Goal: Transaction & Acquisition: Purchase product/service

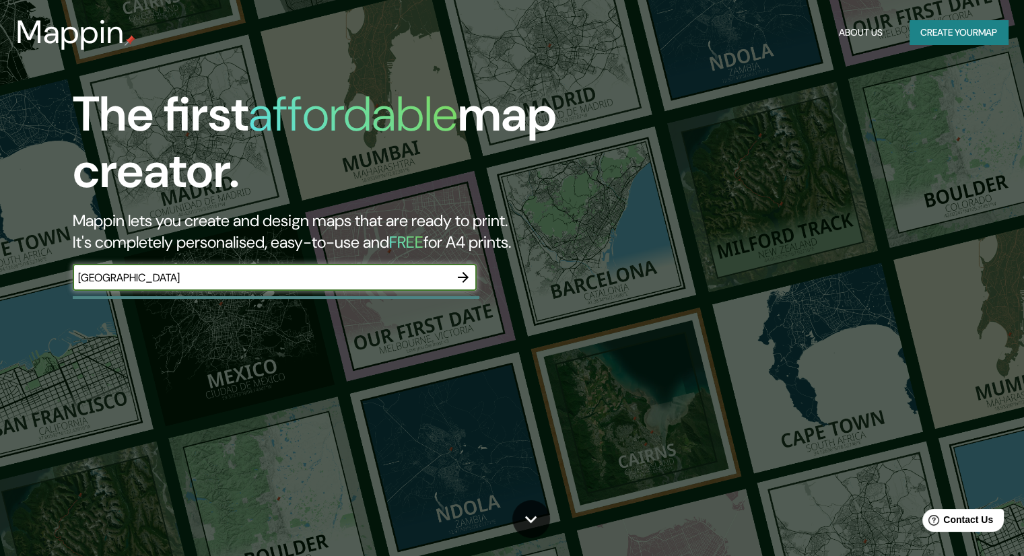
type input "[GEOGRAPHIC_DATA]"
click at [466, 273] on icon "button" at bounding box center [463, 277] width 16 height 16
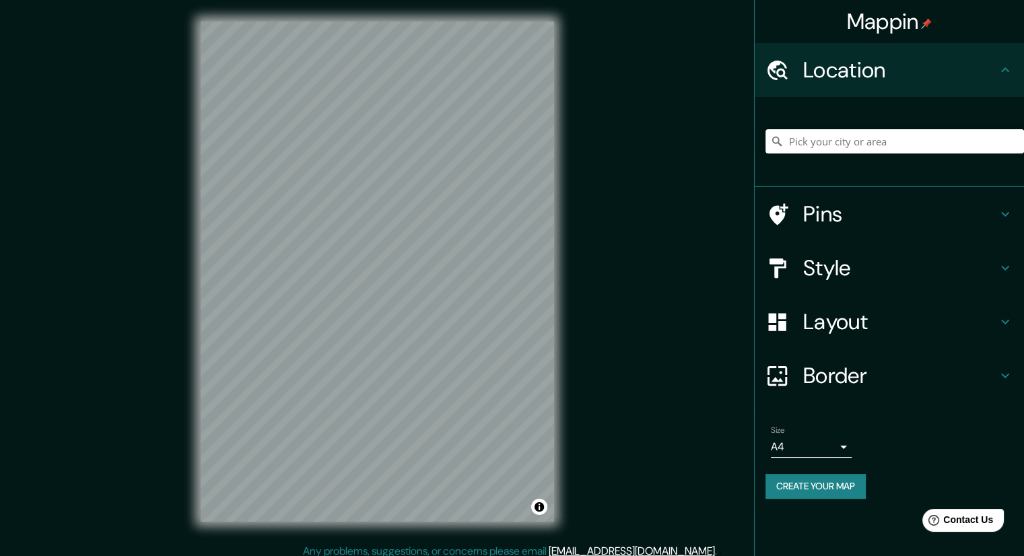
click at [808, 226] on h4 "Pins" at bounding box center [900, 214] width 194 height 27
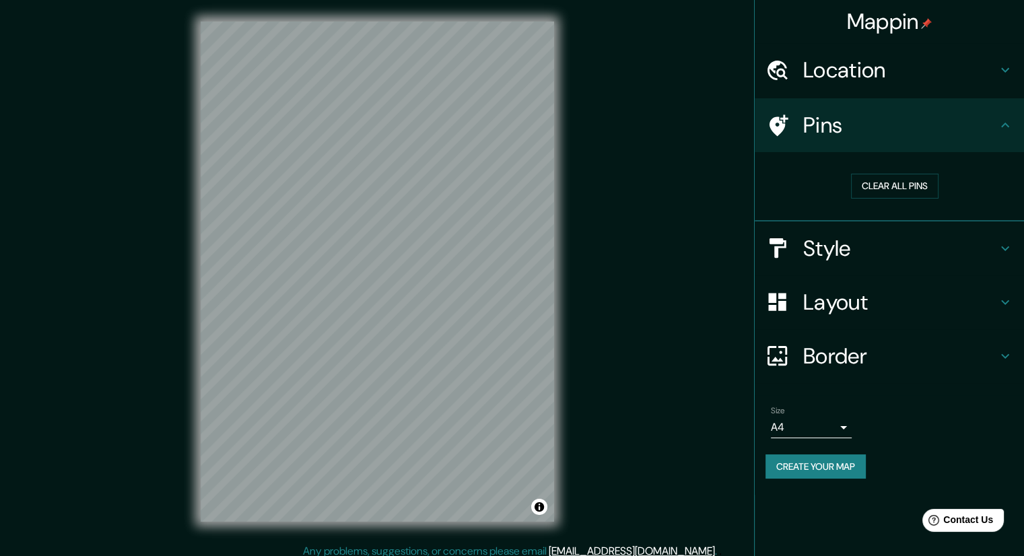
click at [835, 144] on div "Pins" at bounding box center [889, 125] width 269 height 54
click at [858, 72] on h4 "Location" at bounding box center [900, 70] width 194 height 27
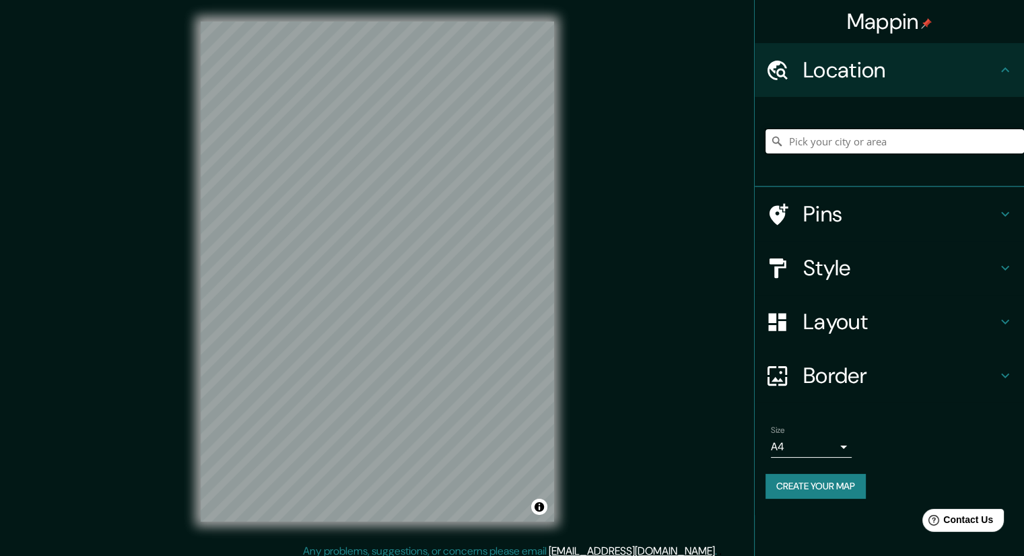
click at [846, 134] on input "Pick your city or area" at bounding box center [894, 141] width 258 height 24
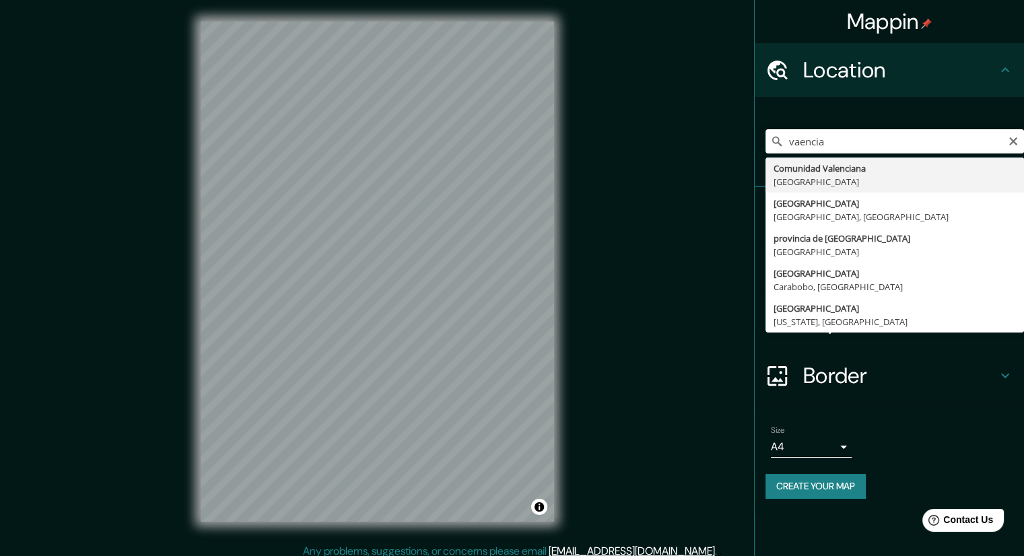
type input "[GEOGRAPHIC_DATA], [GEOGRAPHIC_DATA]"
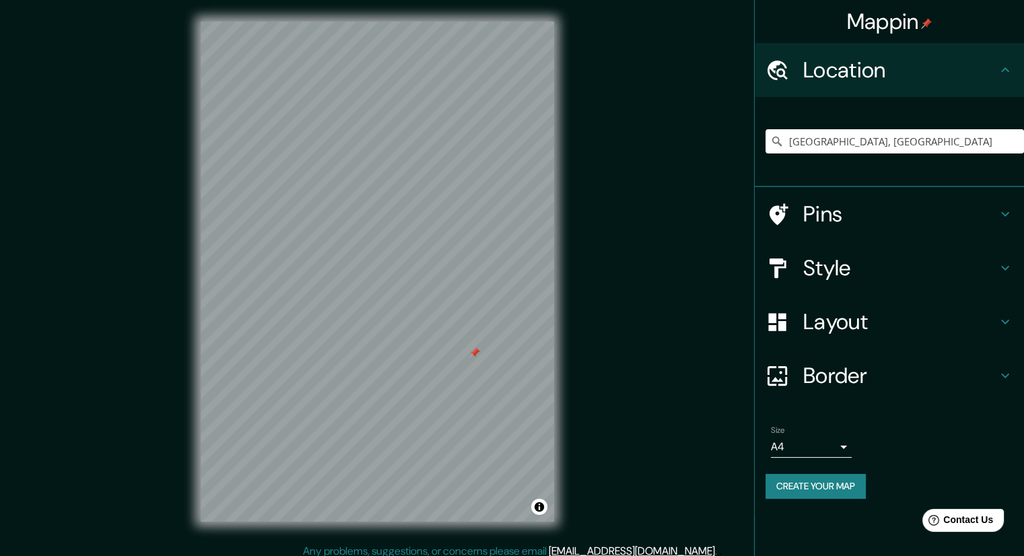
click at [849, 221] on h4 "Pins" at bounding box center [900, 214] width 194 height 27
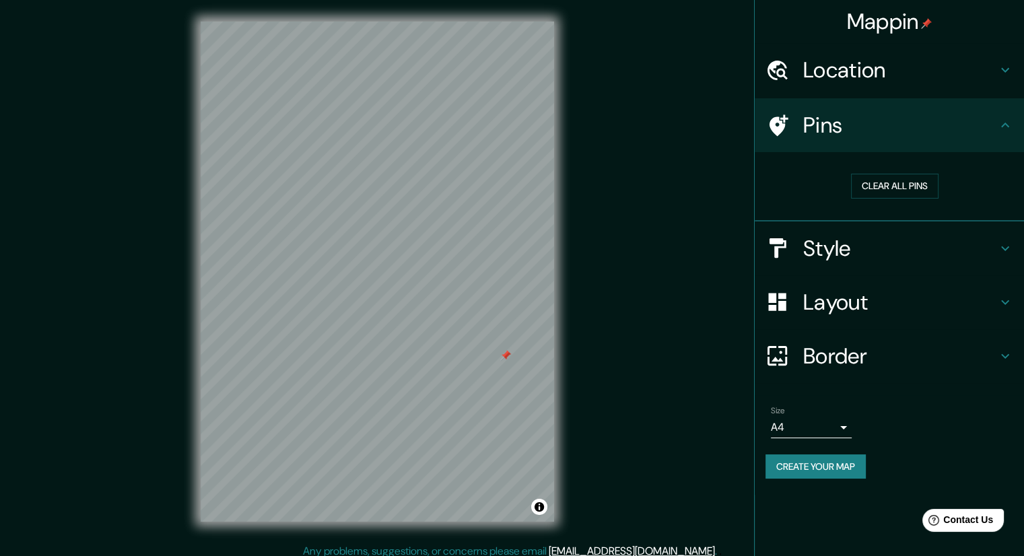
drag, startPoint x: 473, startPoint y: 356, endPoint x: 504, endPoint y: 359, distance: 31.1
click at [504, 359] on div at bounding box center [505, 355] width 11 height 11
click at [576, 413] on div "Mappin Location [GEOGRAPHIC_DATA], [GEOGRAPHIC_DATA] Pins Clear all pins Style …" at bounding box center [512, 282] width 1024 height 565
click at [854, 183] on button "Clear all pins" at bounding box center [895, 186] width 88 height 25
click at [802, 256] on div at bounding box center [784, 248] width 38 height 24
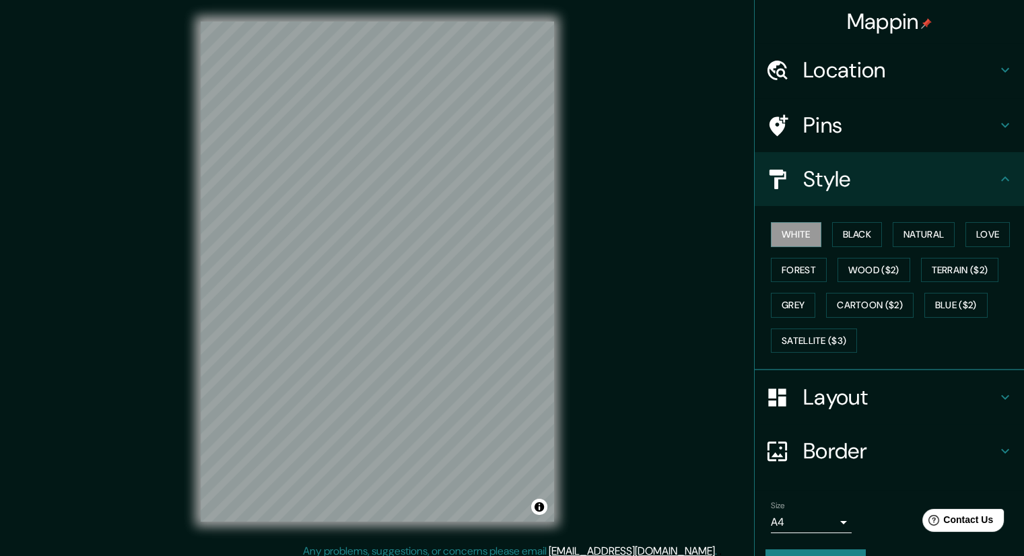
click at [821, 239] on div "White Black Natural Love Forest Wood ($2) Terrain ($2) Grey Cartoon ($2) Blue (…" at bounding box center [894, 287] width 258 height 141
click at [832, 238] on button "Black" at bounding box center [857, 234] width 50 height 25
click at [893, 233] on button "Natural" at bounding box center [924, 234] width 62 height 25
click at [980, 230] on button "Love" at bounding box center [987, 234] width 44 height 25
click at [790, 259] on button "Forest" at bounding box center [799, 270] width 56 height 25
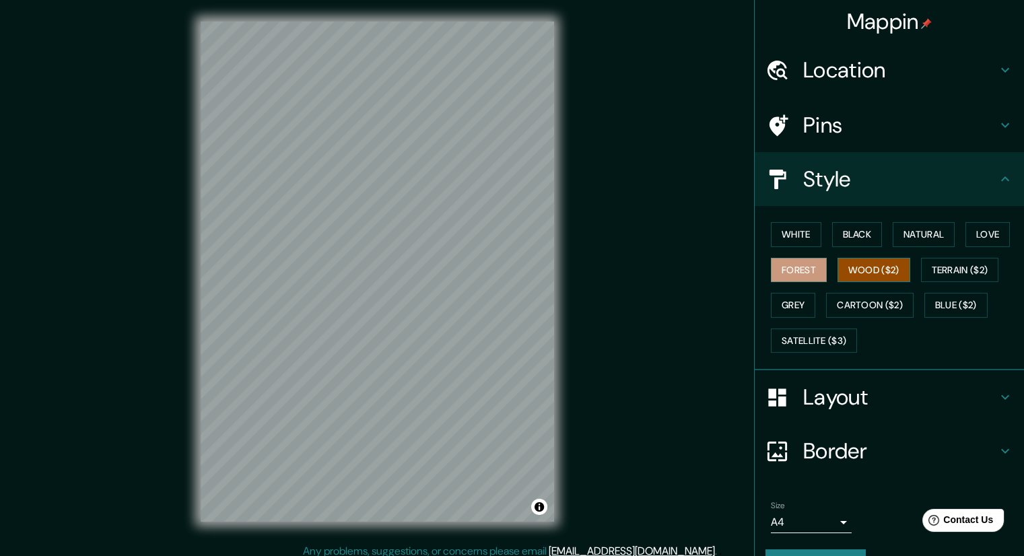
click at [856, 262] on button "Wood ($2)" at bounding box center [873, 270] width 73 height 25
click at [931, 267] on button "Terrain ($2)" at bounding box center [960, 270] width 78 height 25
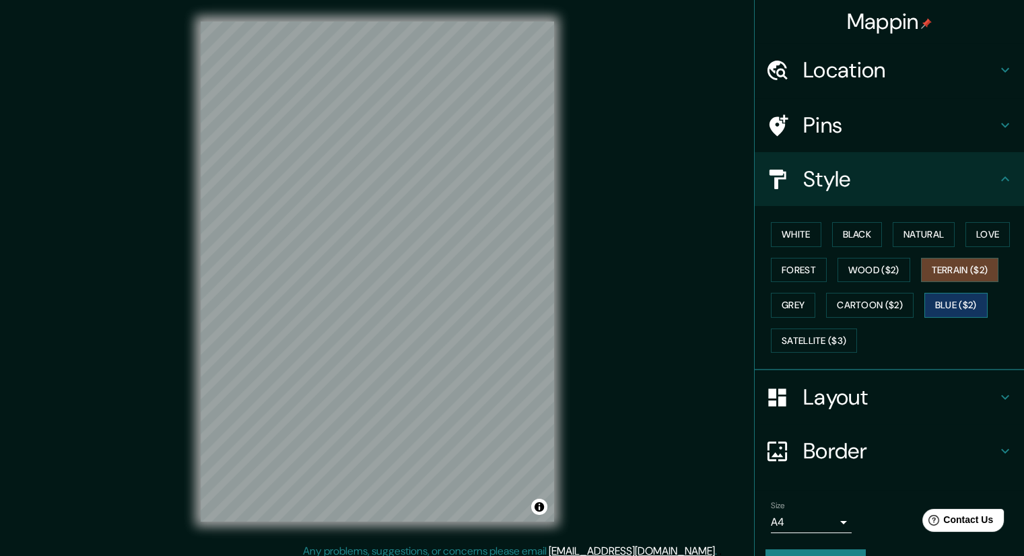
click at [940, 296] on button "Blue ($2)" at bounding box center [955, 305] width 63 height 25
click at [884, 308] on button "Cartoon ($2)" at bounding box center [870, 305] width 88 height 25
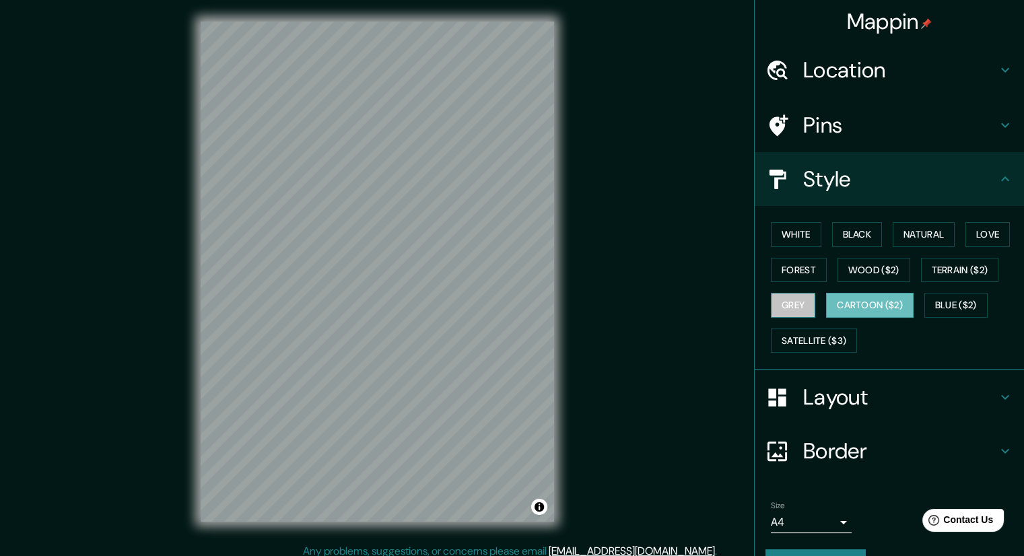
click at [779, 302] on button "Grey" at bounding box center [793, 305] width 44 height 25
click at [833, 240] on button "Black" at bounding box center [857, 234] width 50 height 25
click at [771, 238] on button "White" at bounding box center [796, 234] width 50 height 25
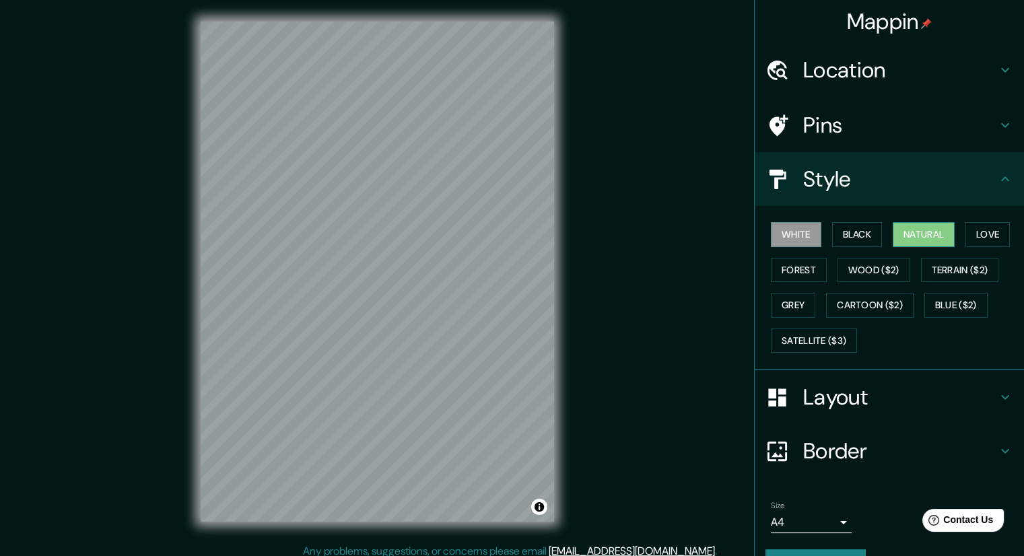
click at [903, 225] on button "Natural" at bounding box center [924, 234] width 62 height 25
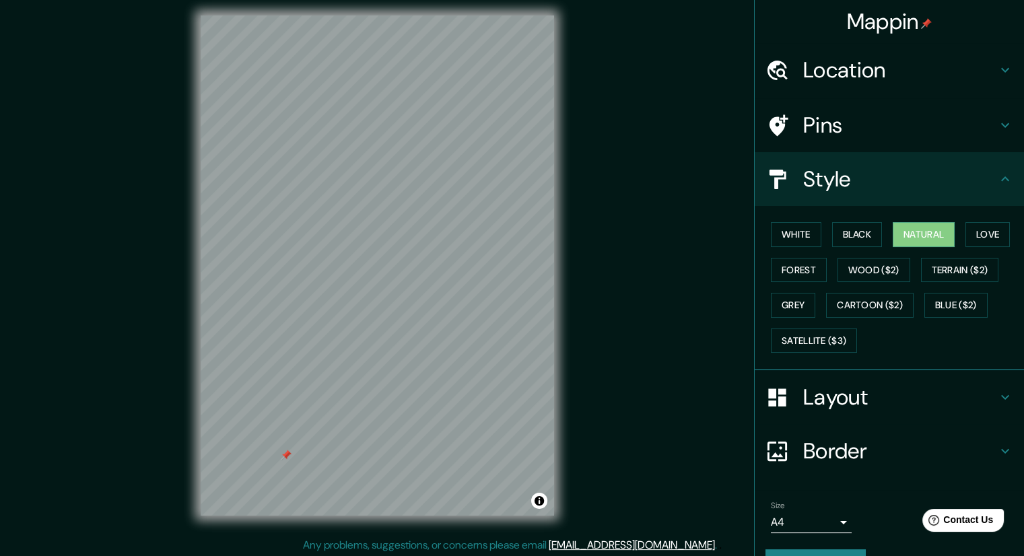
scroll to position [8, 0]
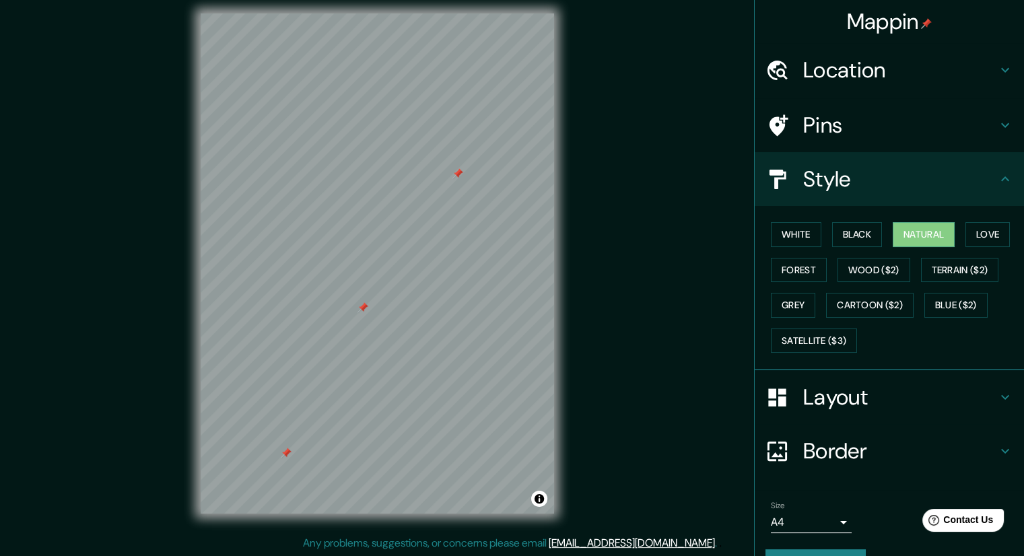
click at [359, 310] on div at bounding box center [362, 307] width 11 height 11
click at [559, 339] on div "© Mapbox © OpenStreetMap Improve this map" at bounding box center [377, 263] width 396 height 543
click at [190, 326] on div "© Mapbox © OpenStreetMap Improve this map" at bounding box center [377, 263] width 396 height 543
click at [182, 379] on div "© Mapbox © OpenStreetMap Improve this map" at bounding box center [377, 263] width 396 height 543
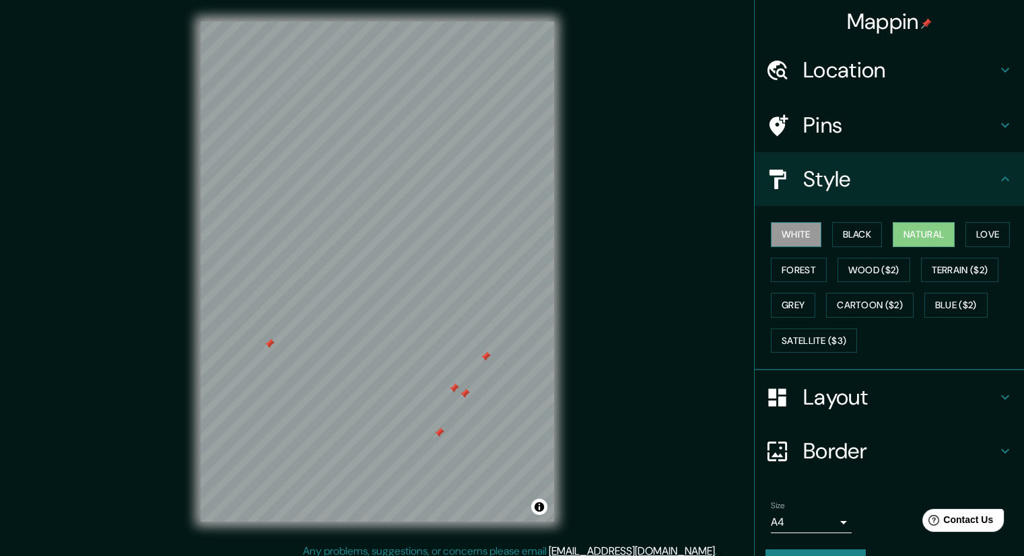
click at [794, 237] on button "White" at bounding box center [796, 234] width 50 height 25
click at [832, 235] on button "Black" at bounding box center [857, 234] width 50 height 25
click at [796, 240] on button "White" at bounding box center [796, 234] width 50 height 25
click at [832, 238] on button "Black" at bounding box center [857, 234] width 50 height 25
click at [897, 241] on button "Natural" at bounding box center [924, 234] width 62 height 25
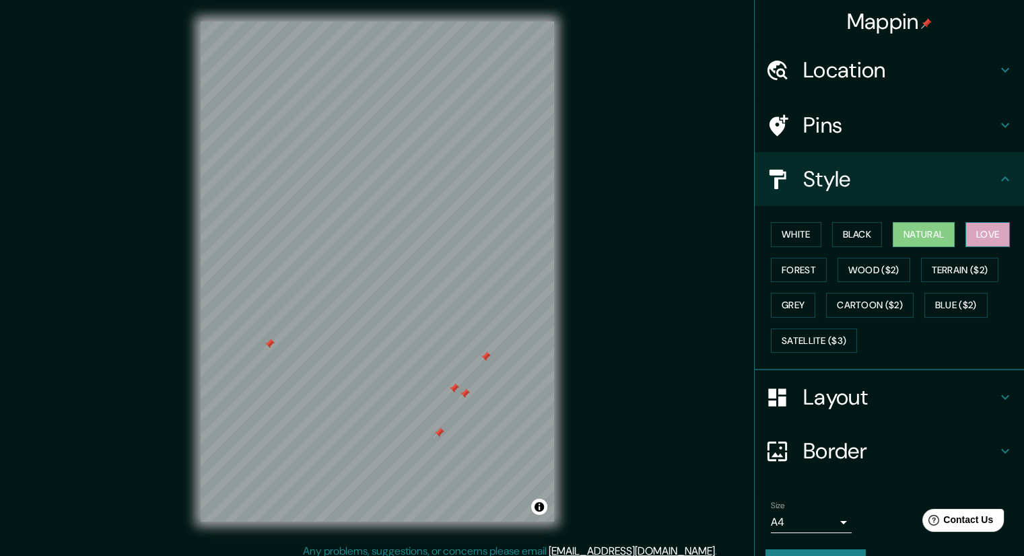
click at [977, 227] on button "Love" at bounding box center [987, 234] width 44 height 25
click at [932, 232] on button "Natural" at bounding box center [924, 234] width 62 height 25
click at [861, 240] on button "Black" at bounding box center [857, 234] width 50 height 25
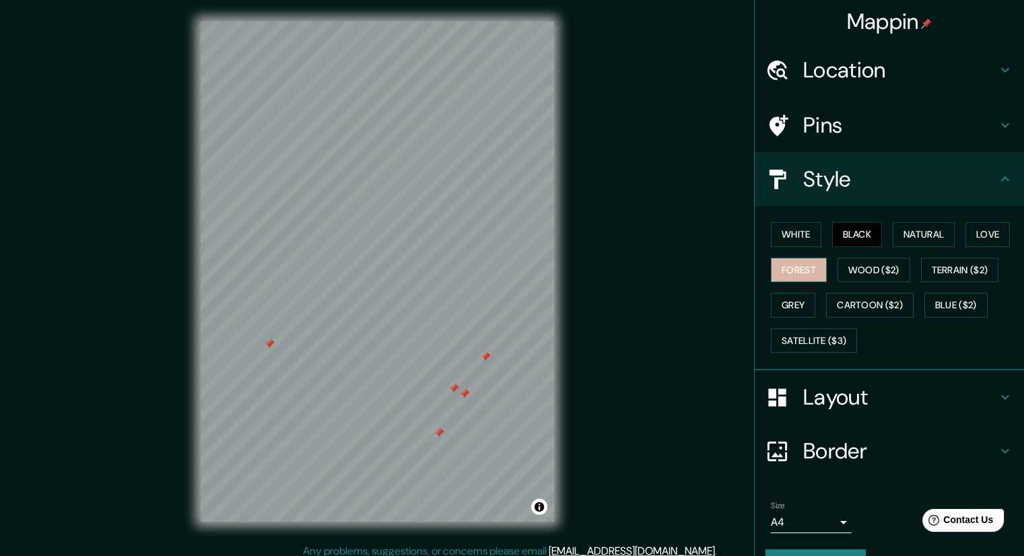
click at [804, 267] on button "Forest" at bounding box center [799, 270] width 56 height 25
click at [791, 238] on button "White" at bounding box center [796, 234] width 50 height 25
click at [832, 229] on button "Black" at bounding box center [857, 234] width 50 height 25
click at [779, 227] on button "White" at bounding box center [796, 234] width 50 height 25
click at [796, 271] on button "Forest" at bounding box center [799, 270] width 56 height 25
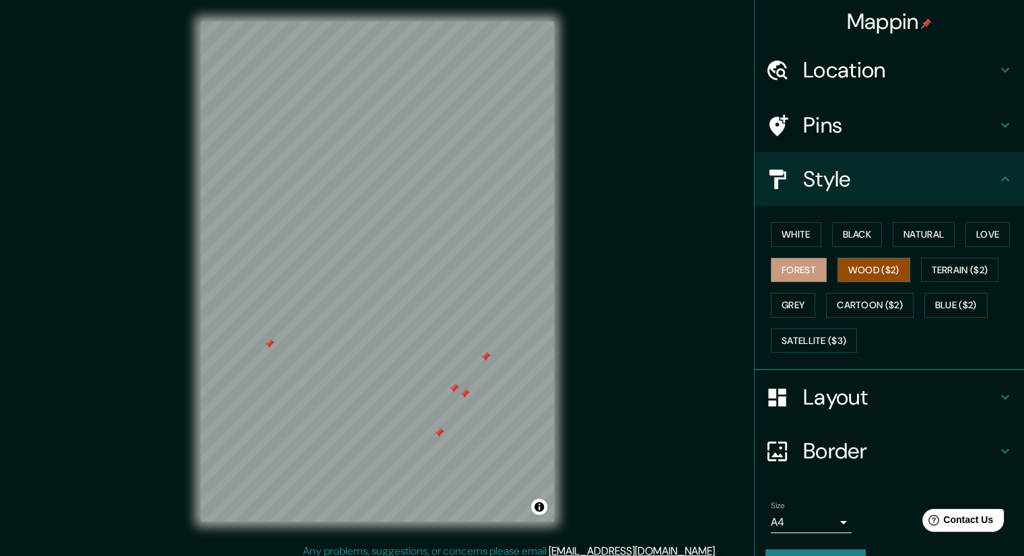
click at [848, 270] on button "Wood ($2)" at bounding box center [873, 270] width 73 height 25
click at [924, 268] on button "Terrain ($2)" at bounding box center [960, 270] width 78 height 25
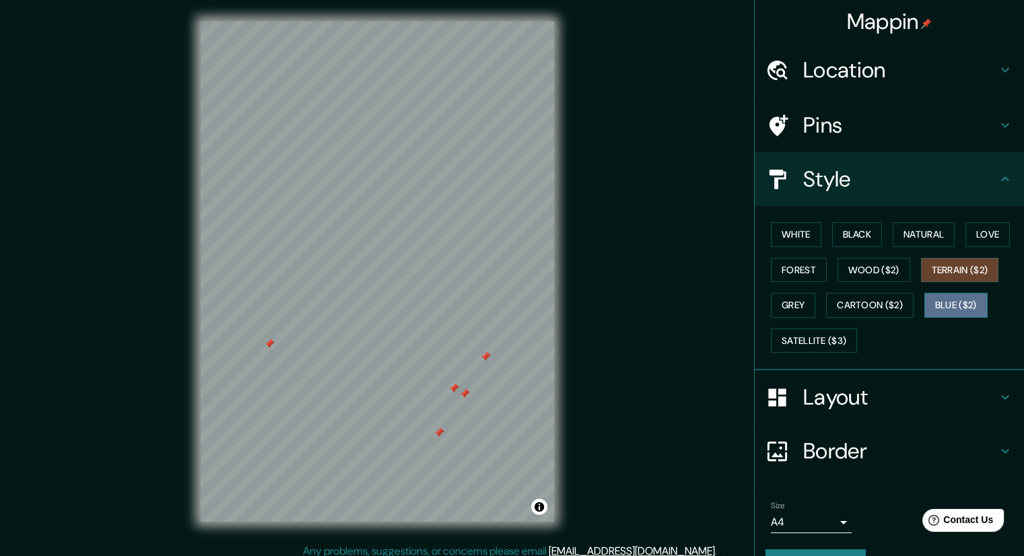
click at [936, 302] on button "Blue ($2)" at bounding box center [955, 305] width 63 height 25
click at [905, 234] on button "Natural" at bounding box center [924, 234] width 62 height 25
click at [975, 221] on div "White Black Natural Love Forest Wood ($2) Terrain ($2) Grey Cartoon ($2) Blue (…" at bounding box center [894, 287] width 258 height 141
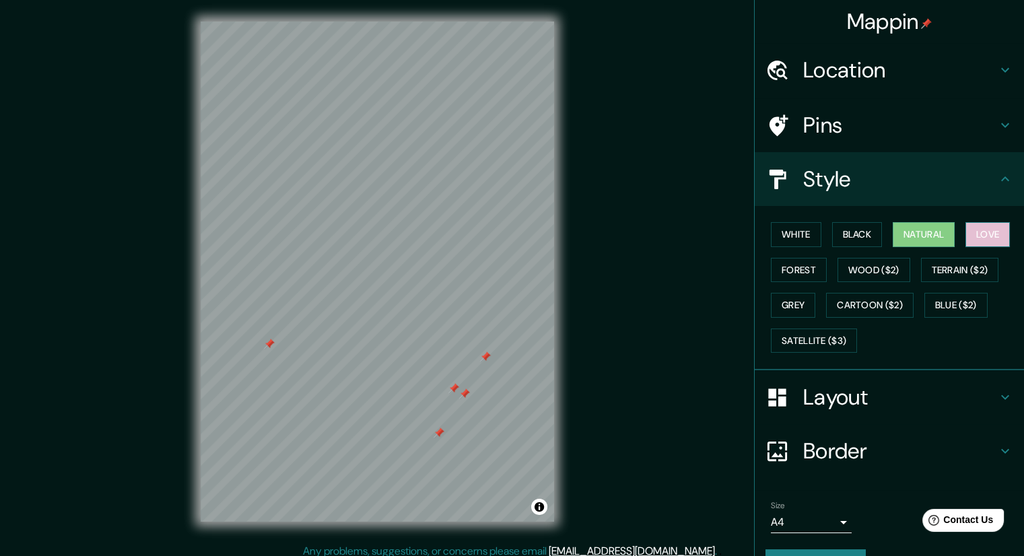
click at [975, 227] on button "Love" at bounding box center [987, 234] width 44 height 25
click at [934, 229] on button "Natural" at bounding box center [924, 234] width 62 height 25
click at [771, 228] on button "White" at bounding box center [796, 234] width 50 height 25
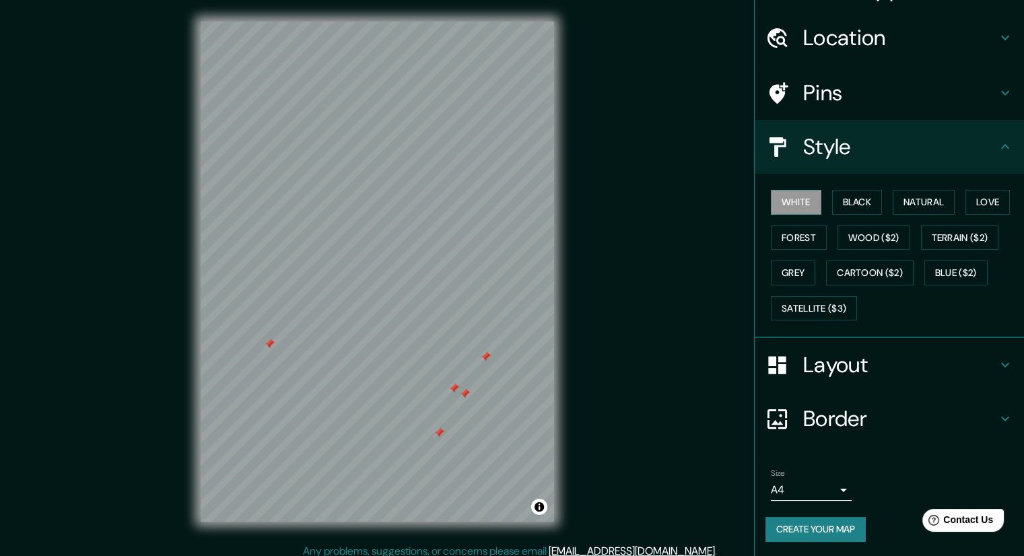
click at [436, 431] on div at bounding box center [439, 432] width 11 height 11
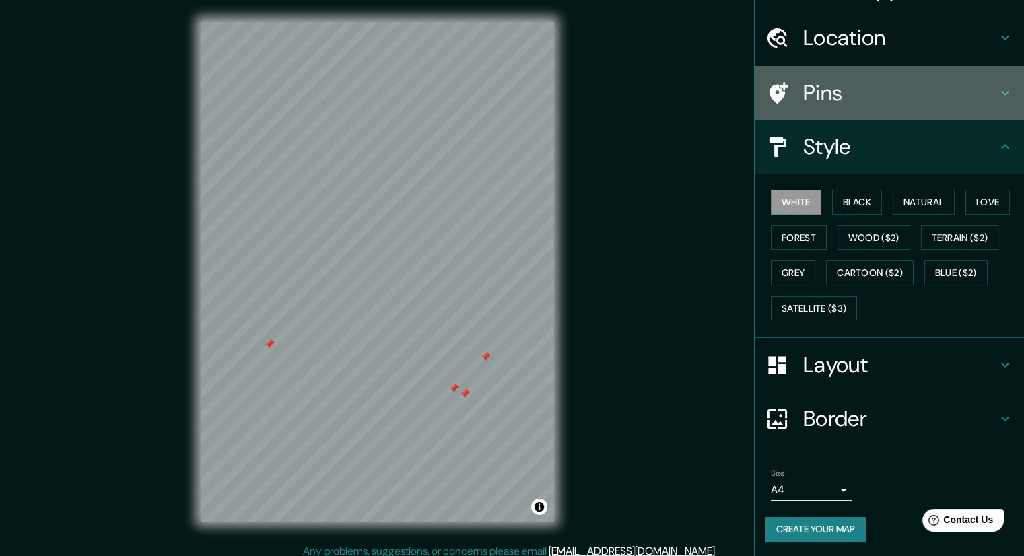
click at [803, 79] on h4 "Pins" at bounding box center [900, 92] width 194 height 27
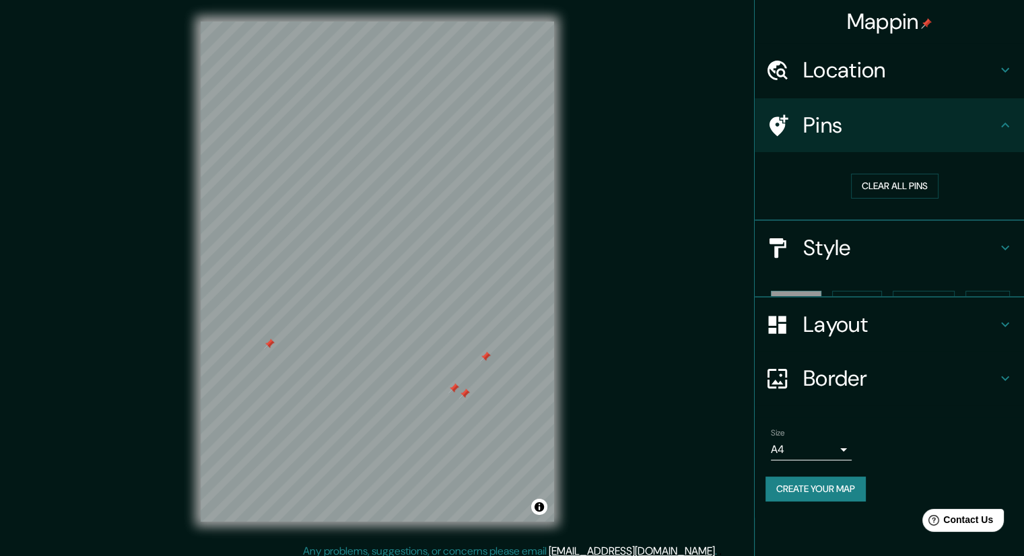
scroll to position [0, 0]
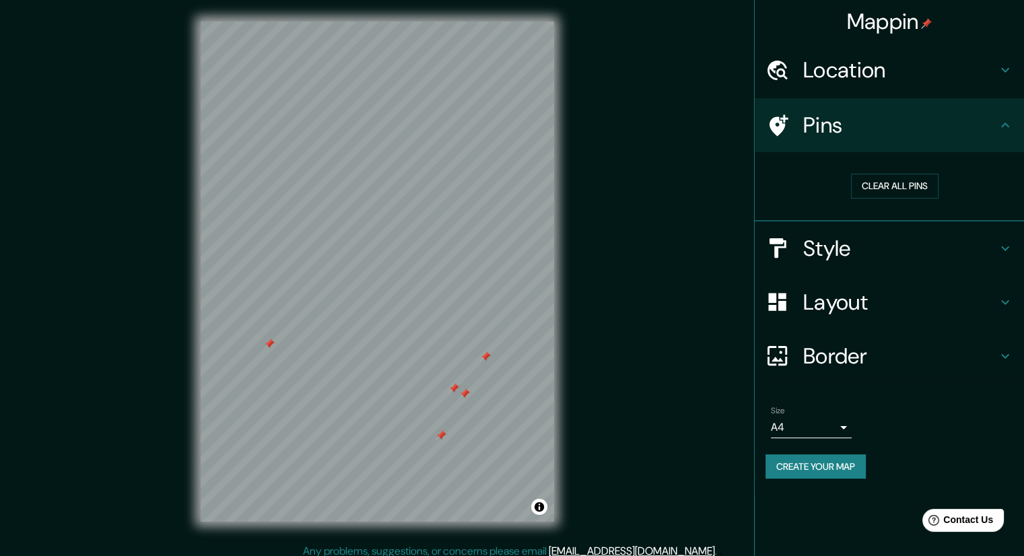
click at [834, 219] on div "Clear all pins" at bounding box center [889, 186] width 269 height 69
click at [837, 248] on h4 "Style" at bounding box center [900, 248] width 194 height 27
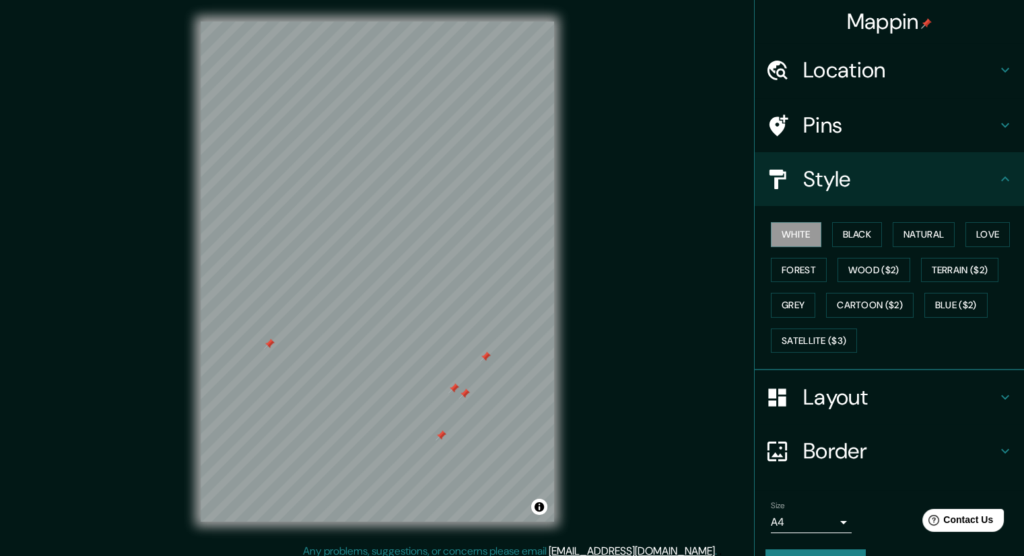
click at [885, 378] on div "Layout" at bounding box center [889, 397] width 269 height 54
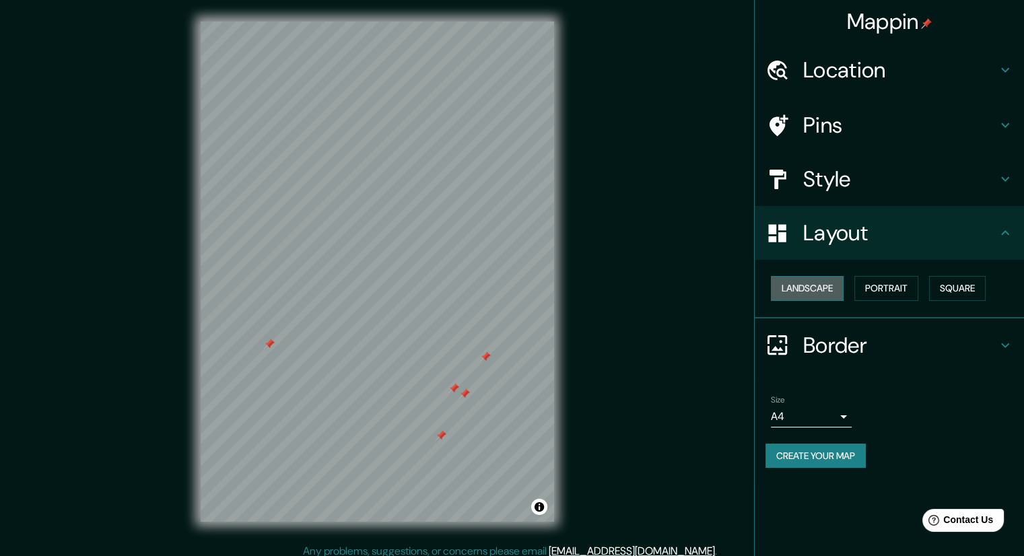
click at [819, 291] on button "Landscape" at bounding box center [807, 288] width 73 height 25
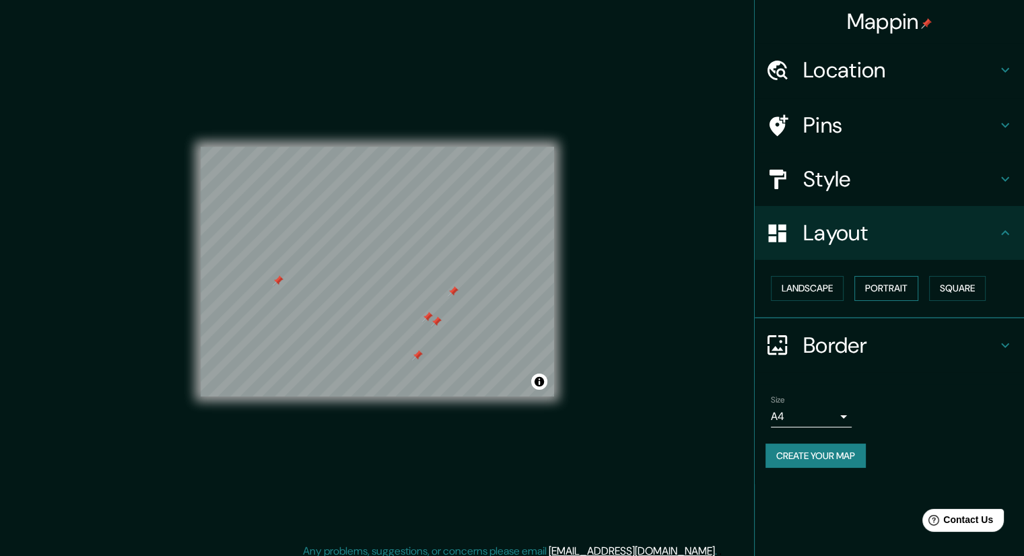
click at [907, 284] on button "Portrait" at bounding box center [886, 288] width 64 height 25
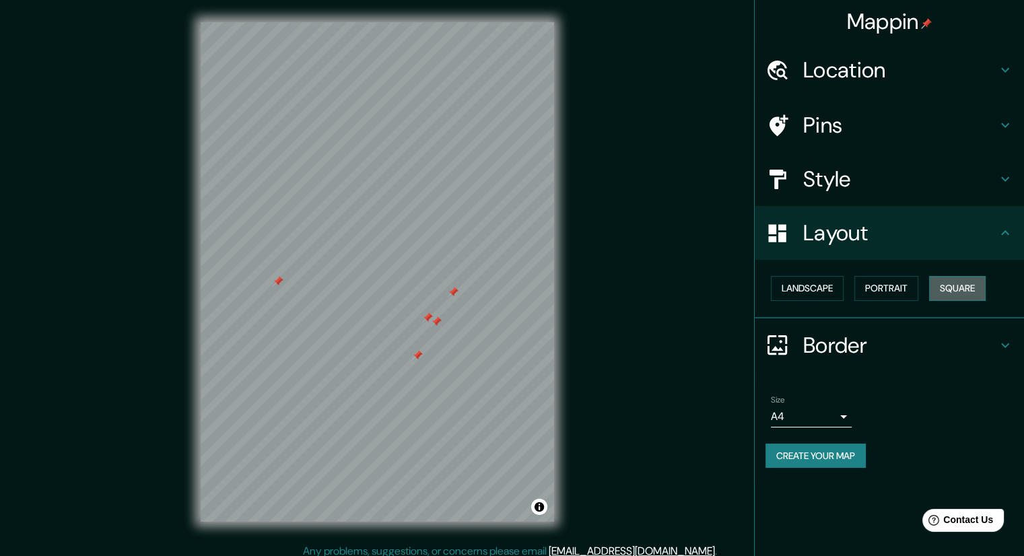
click at [952, 283] on button "Square" at bounding box center [957, 288] width 57 height 25
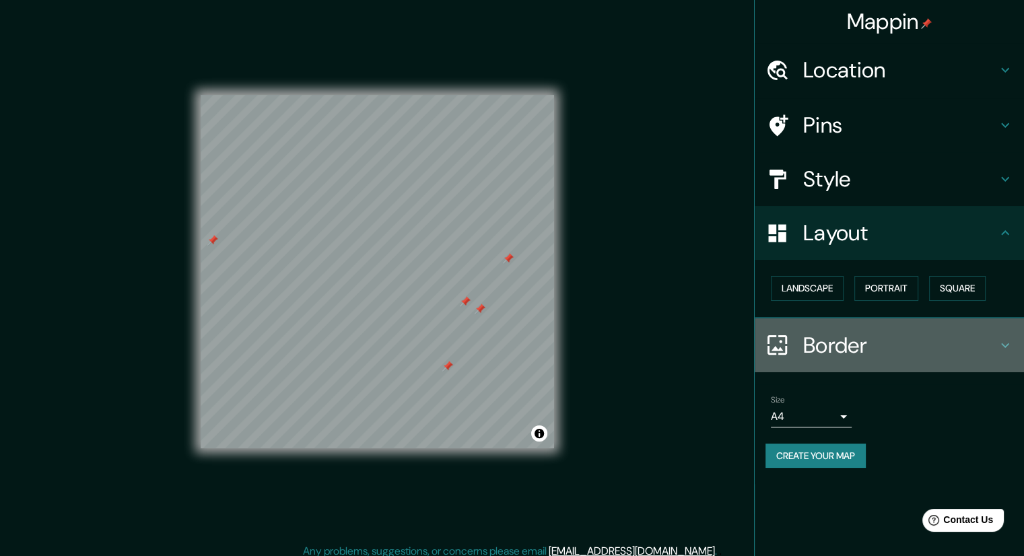
click at [905, 339] on h4 "Border" at bounding box center [900, 345] width 194 height 27
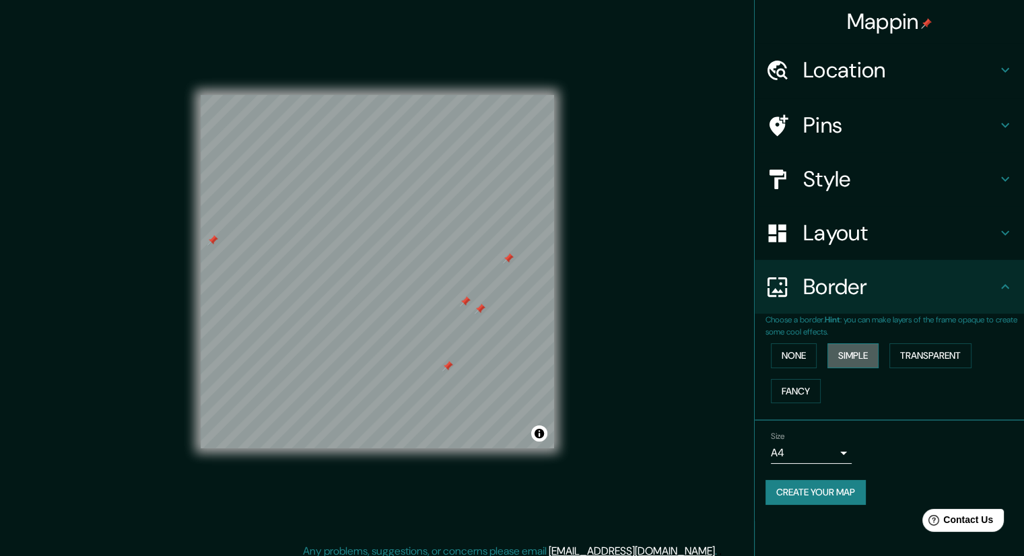
click at [866, 364] on button "Simple" at bounding box center [852, 355] width 51 height 25
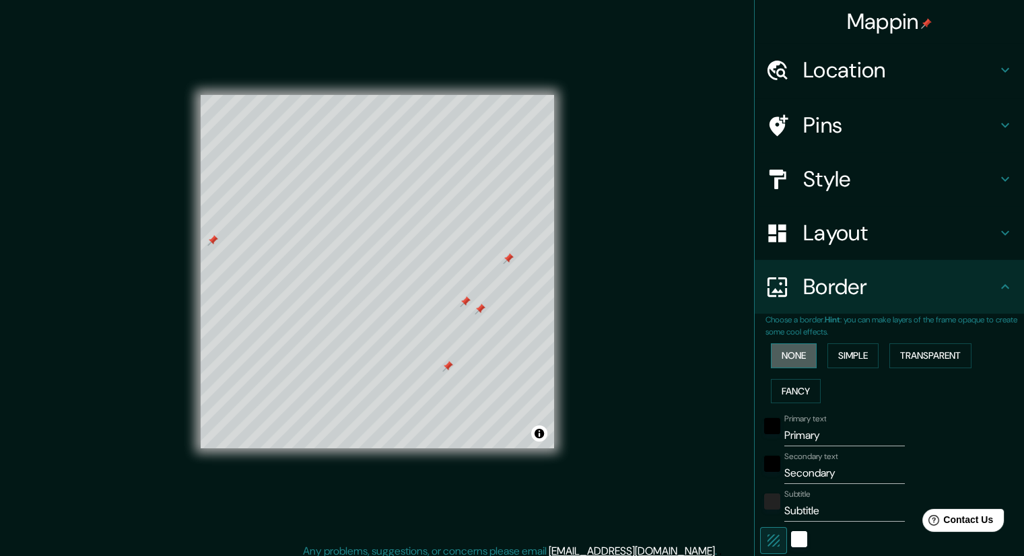
click at [798, 359] on button "None" at bounding box center [794, 355] width 46 height 25
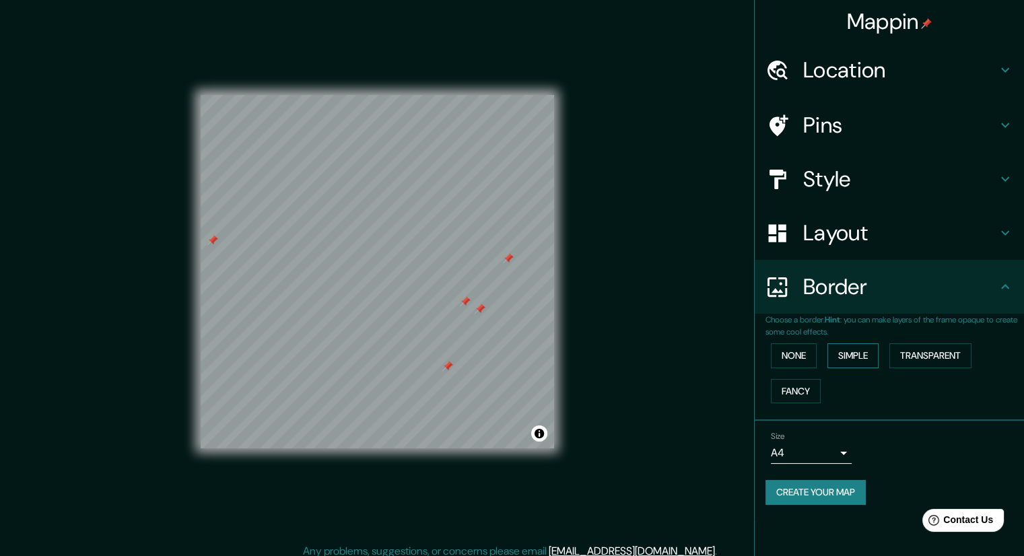
click at [840, 353] on button "Simple" at bounding box center [852, 355] width 51 height 25
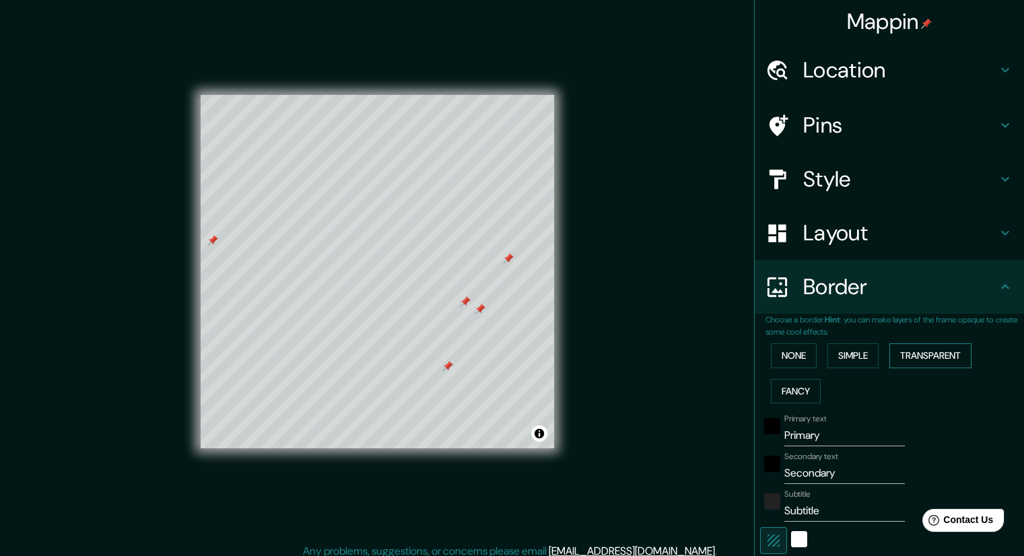
click at [911, 351] on button "Transparent" at bounding box center [930, 355] width 82 height 25
click at [793, 379] on button "Fancy" at bounding box center [796, 391] width 50 height 25
click at [792, 359] on button "None" at bounding box center [794, 355] width 46 height 25
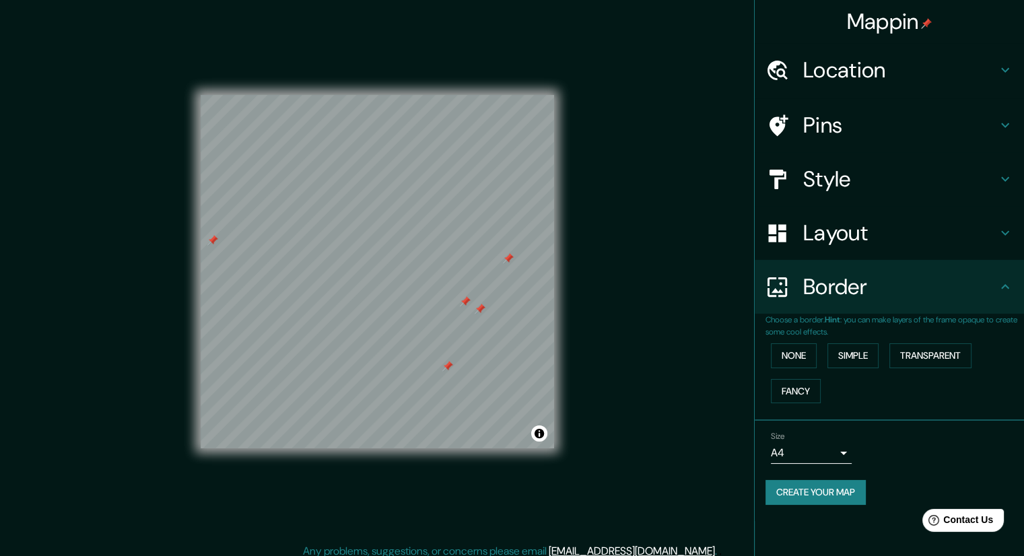
click at [847, 193] on div "Style" at bounding box center [889, 179] width 269 height 54
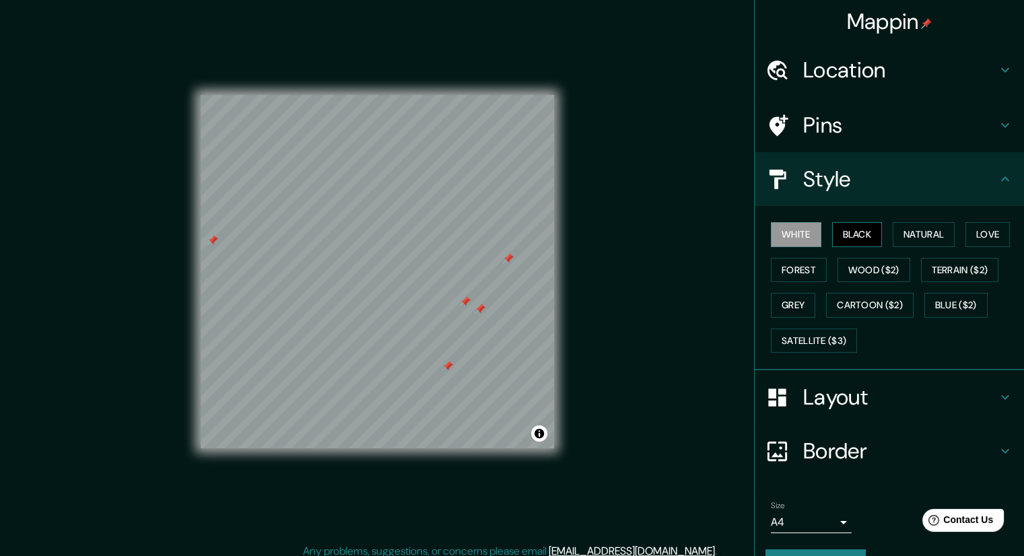
click at [837, 224] on button "Black" at bounding box center [857, 234] width 50 height 25
click at [910, 227] on button "Natural" at bounding box center [924, 234] width 62 height 25
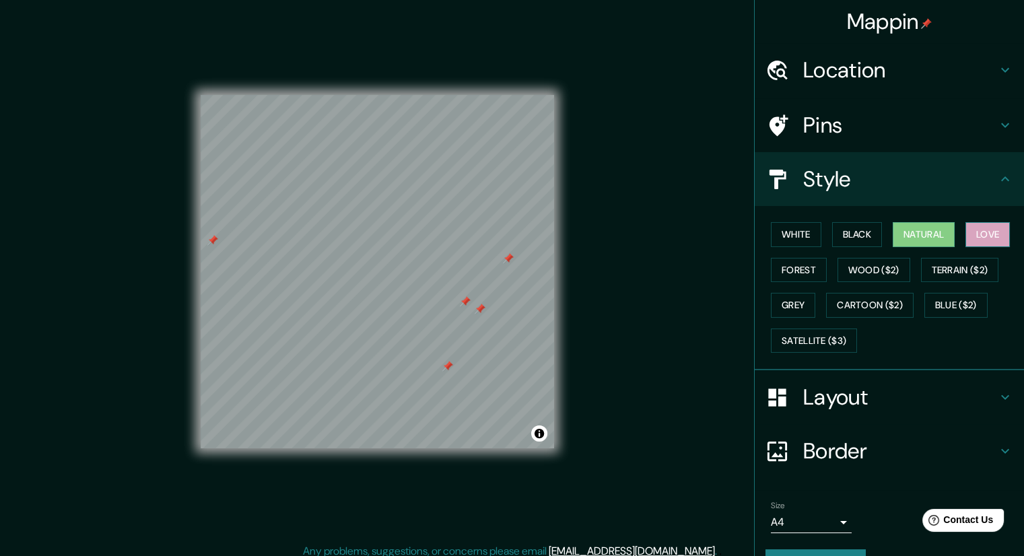
click at [986, 243] on button "Love" at bounding box center [987, 234] width 44 height 25
click at [794, 265] on button "Forest" at bounding box center [799, 270] width 56 height 25
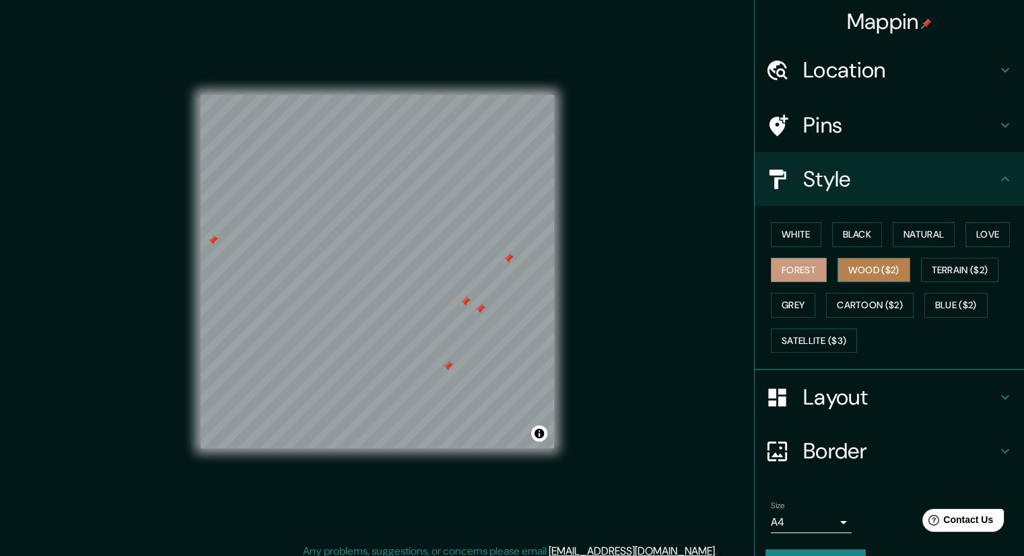
click at [878, 264] on button "Wood ($2)" at bounding box center [873, 270] width 73 height 25
click at [780, 308] on button "Grey" at bounding box center [793, 305] width 44 height 25
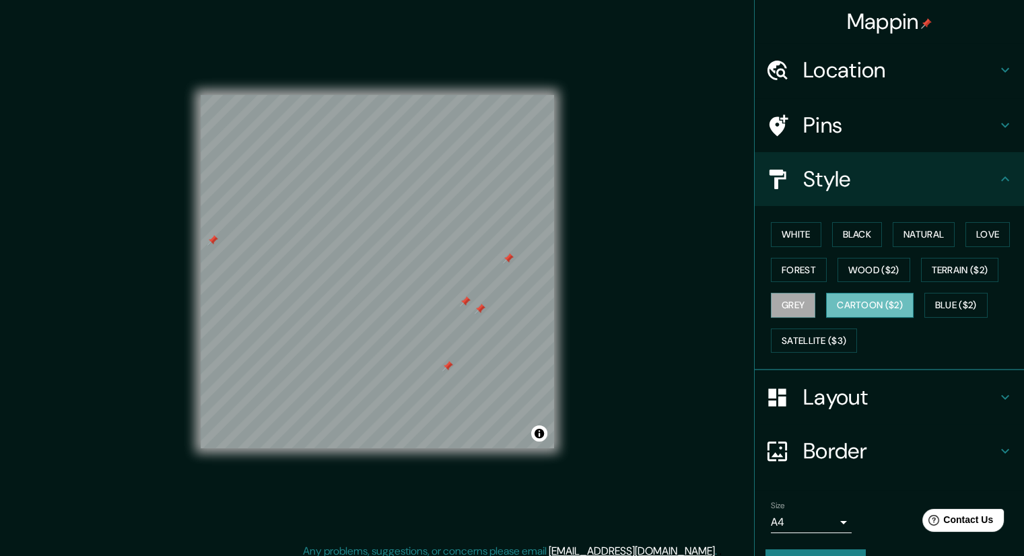
click at [841, 297] on button "Cartoon ($2)" at bounding box center [870, 305] width 88 height 25
click at [932, 293] on button "Blue ($2)" at bounding box center [955, 305] width 63 height 25
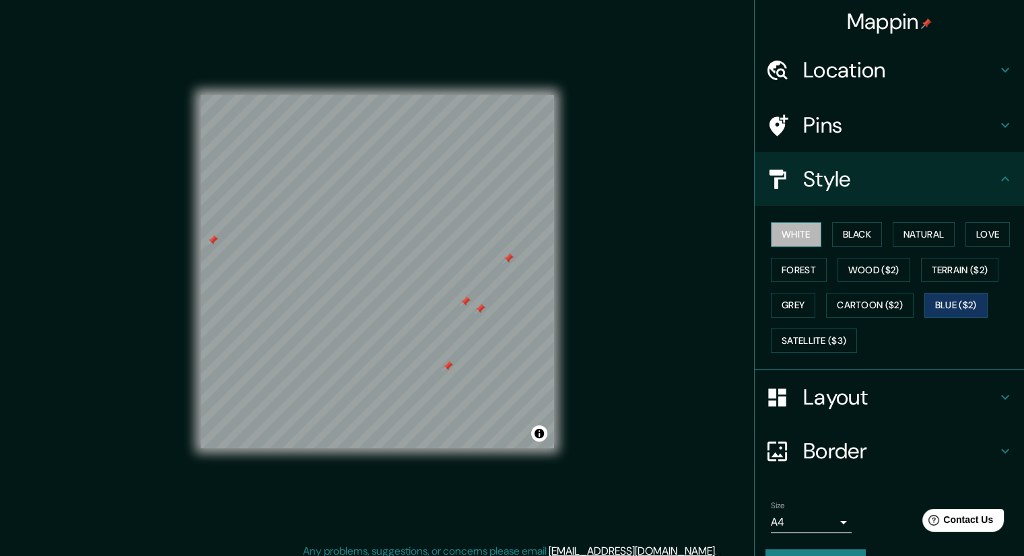
click at [792, 242] on button "White" at bounding box center [796, 234] width 50 height 25
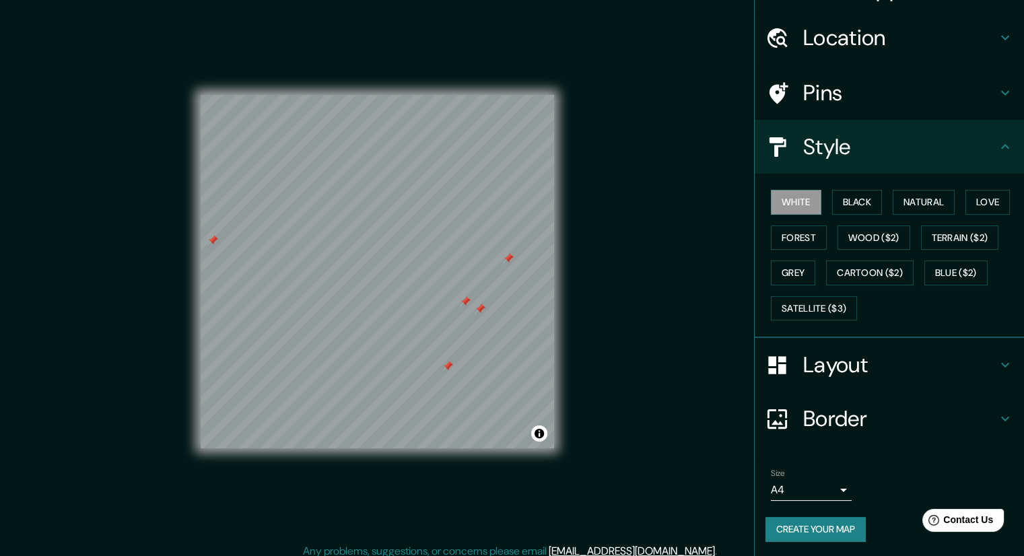
click at [821, 541] on div "Size A4 single Create your map" at bounding box center [889, 508] width 248 height 90
click at [820, 524] on button "Create your map" at bounding box center [815, 529] width 100 height 25
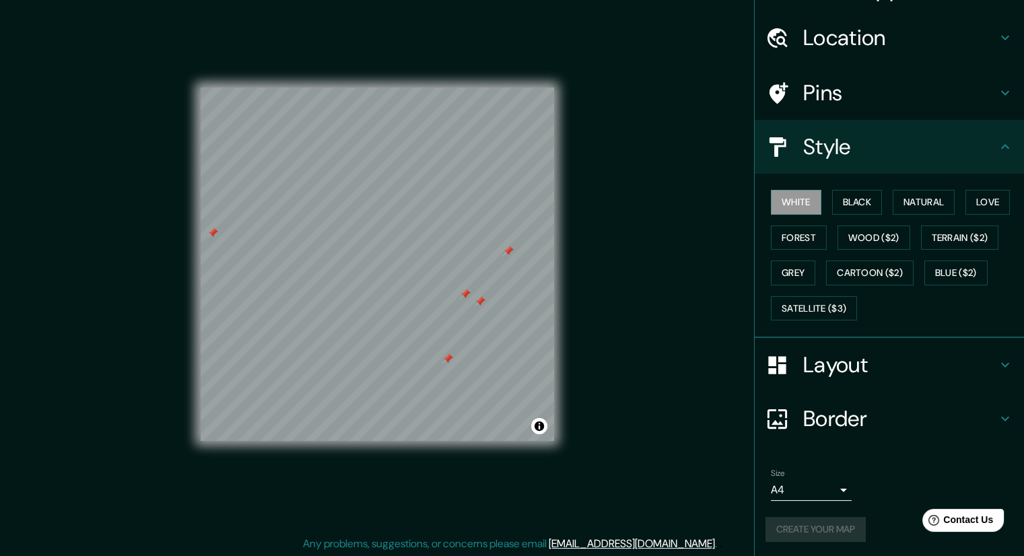
scroll to position [9, 0]
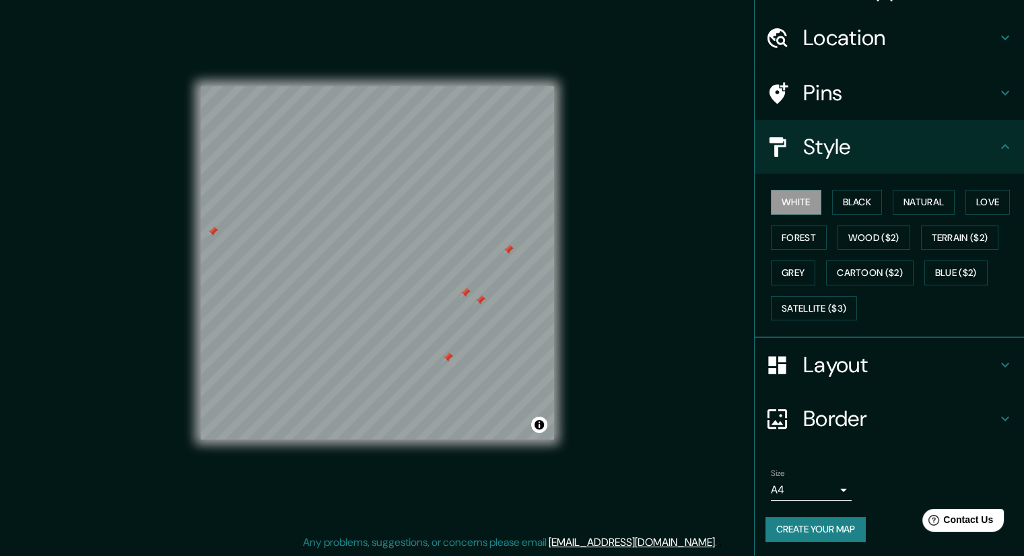
click at [835, 529] on button "Create your map" at bounding box center [815, 529] width 100 height 25
